Goal: Task Accomplishment & Management: Manage account settings

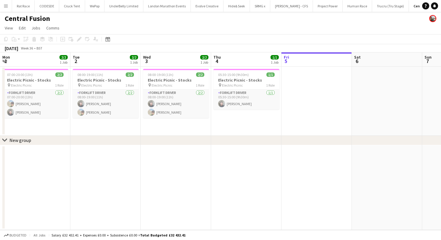
scroll to position [0, 141]
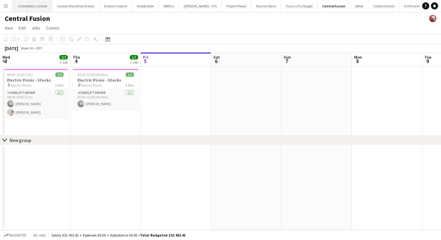
click at [30, 6] on button "UnderBelly Limited Close" at bounding box center [32, 5] width 39 height 11
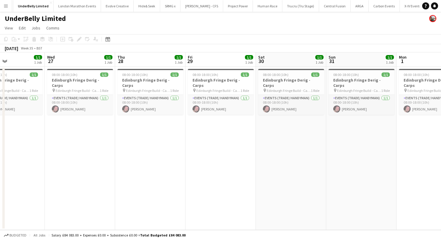
scroll to position [0, 156]
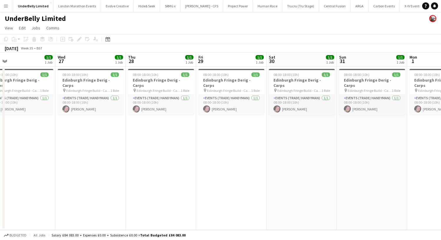
click at [14, 46] on div "[DATE]" at bounding box center [12, 48] width 14 height 6
click at [6, 30] on span "View" at bounding box center [9, 27] width 8 height 5
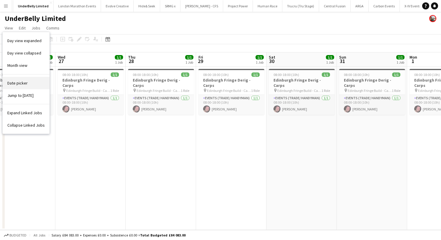
click at [16, 82] on span "Date picker" at bounding box center [17, 82] width 20 height 5
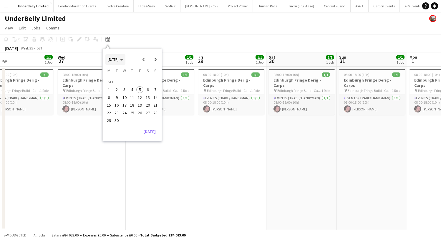
click at [118, 60] on span "[DATE]" at bounding box center [113, 59] width 11 height 5
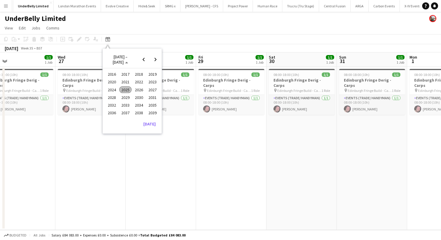
click at [114, 92] on span "2024" at bounding box center [112, 89] width 12 height 7
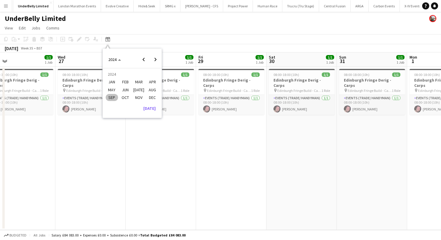
click at [130, 95] on span "OCT" at bounding box center [125, 97] width 12 height 7
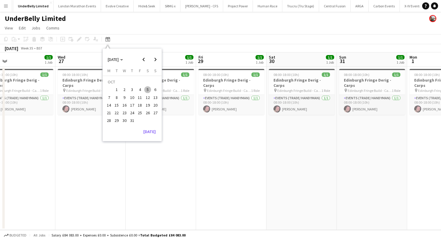
click at [135, 95] on span "10" at bounding box center [132, 97] width 7 height 7
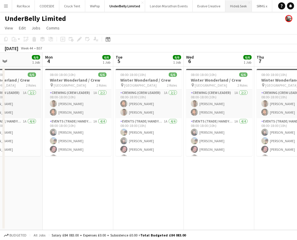
scroll to position [0, 0]
click at [43, 8] on button "CODESDE Close" at bounding box center [47, 5] width 24 height 11
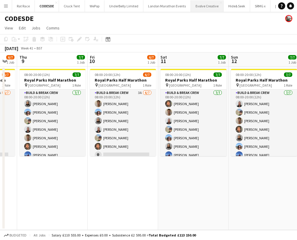
scroll to position [0, 123]
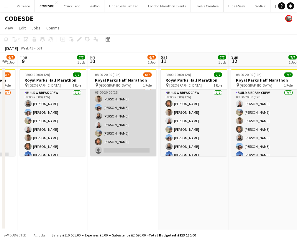
click at [117, 140] on app-card-role "Build & Break Crew 3A [DATE] 08:00-20:00 (12h) [PERSON_NAME] [PERSON_NAME] [PER…" at bounding box center [123, 120] width 66 height 71
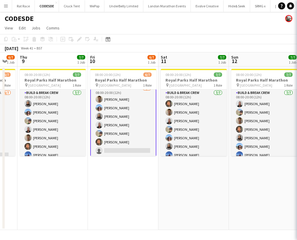
scroll to position [5, 0]
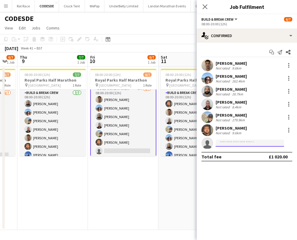
click at [228, 140] on input at bounding box center [249, 143] width 68 height 7
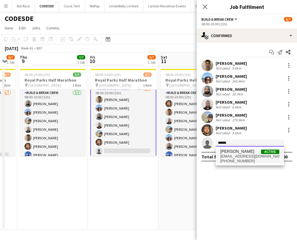
type input "******"
drag, startPoint x: 237, startPoint y: 150, endPoint x: 244, endPoint y: 156, distance: 9.0
click at [244, 156] on span "[EMAIL_ADDRESS][DOMAIN_NAME]" at bounding box center [249, 156] width 59 height 5
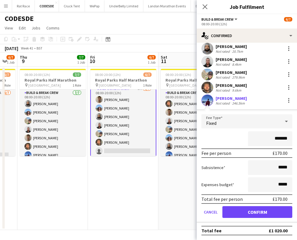
scroll to position [43, 0]
click at [244, 209] on button "Confirm" at bounding box center [257, 212] width 70 height 12
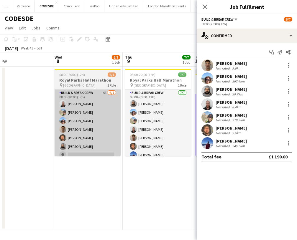
scroll to position [0, 145]
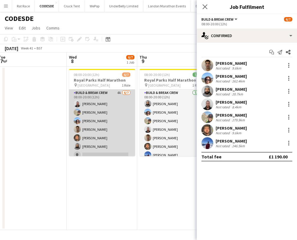
click at [96, 124] on app-card-role "Build & Break Crew 4A [DATE] 08:00-20:00 (12h) [PERSON_NAME] Dom [PERSON_NAME] …" at bounding box center [102, 125] width 66 height 71
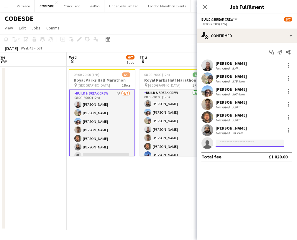
click at [231, 143] on input at bounding box center [249, 143] width 68 height 7
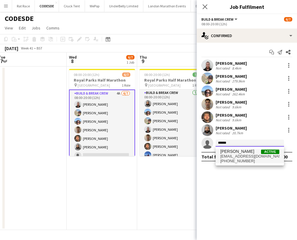
type input "******"
drag, startPoint x: 237, startPoint y: 150, endPoint x: 246, endPoint y: 157, distance: 11.9
click at [246, 157] on span "[EMAIL_ADDRESS][DOMAIN_NAME]" at bounding box center [249, 156] width 59 height 5
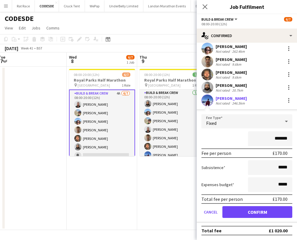
scroll to position [43, 0]
click at [265, 207] on button "Confirm" at bounding box center [257, 212] width 70 height 12
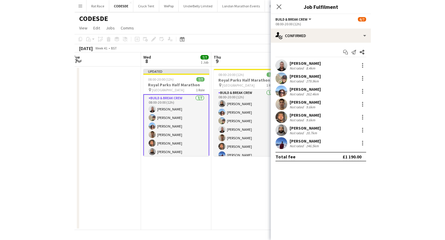
scroll to position [0, 0]
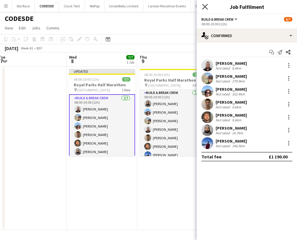
click at [204, 4] on icon "Close pop-in" at bounding box center [205, 7] width 6 height 6
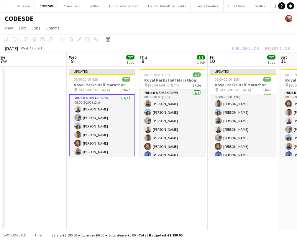
click at [236, 41] on app-toolbar "Copy Paste Paste Command V Paste with crew Command Shift V Paste linked Job [GE…" at bounding box center [148, 39] width 297 height 10
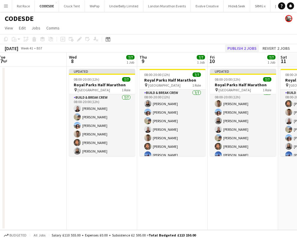
click at [237, 45] on button "Publish 2 jobs" at bounding box center [242, 48] width 34 height 8
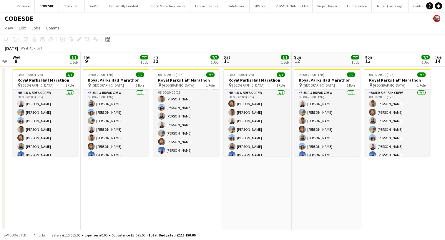
scroll to position [0, 199]
